Goal: Find specific fact: Find specific fact

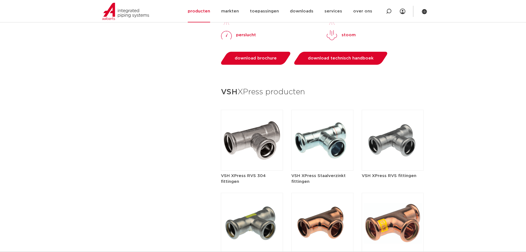
scroll to position [676, 0]
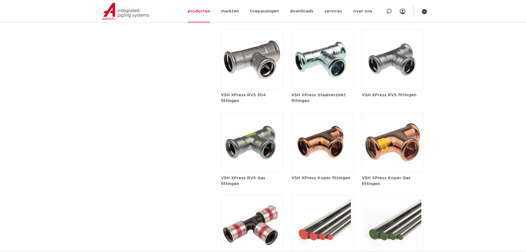
click at [398, 74] on img at bounding box center [393, 59] width 62 height 61
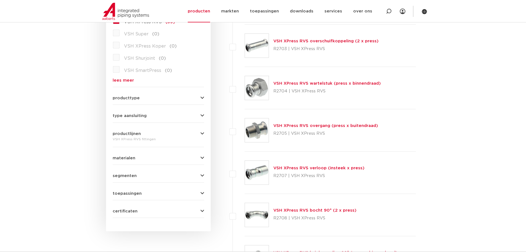
scroll to position [193, 0]
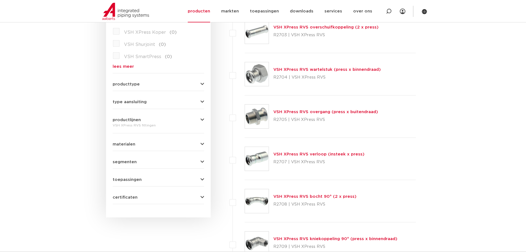
click at [331, 110] on link "VSH XPress RVS overgang (press x buitendraad)" at bounding box center [325, 112] width 105 height 4
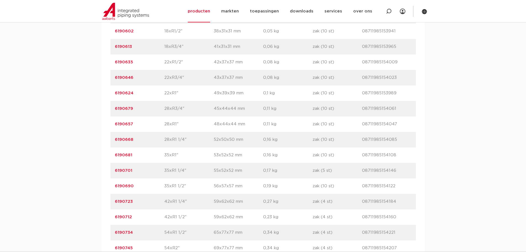
scroll to position [442, 0]
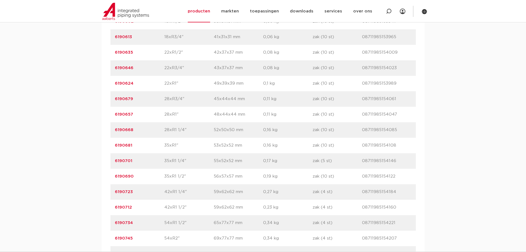
drag, startPoint x: 140, startPoint y: 191, endPoint x: 111, endPoint y: 191, distance: 29.6
click at [111, 191] on div "artikelnummer 6190723 afmeting 42xR1 1/4" [GEOGRAPHIC_DATA] 59x62x62 mm gewicht…" at bounding box center [262, 191] width 305 height 15
copy link "6190723"
